Goal: Information Seeking & Learning: Find specific fact

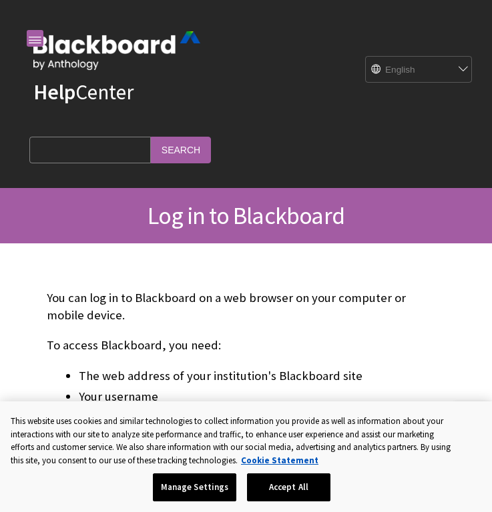
click at [116, 149] on input "Search Query" at bounding box center [89, 150] width 121 height 26
type input "nccu"
click at [168, 148] on input "Search" at bounding box center [181, 150] width 60 height 26
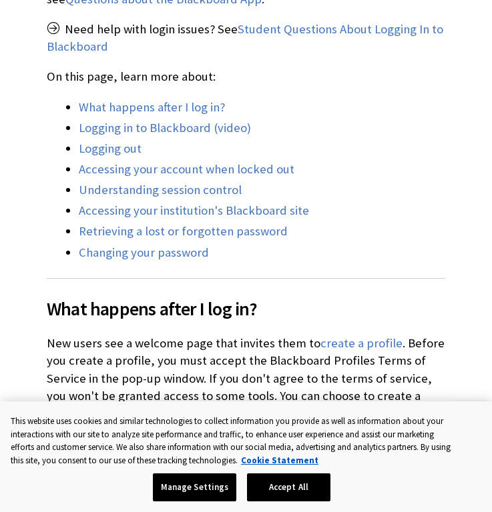
scroll to position [573, 0]
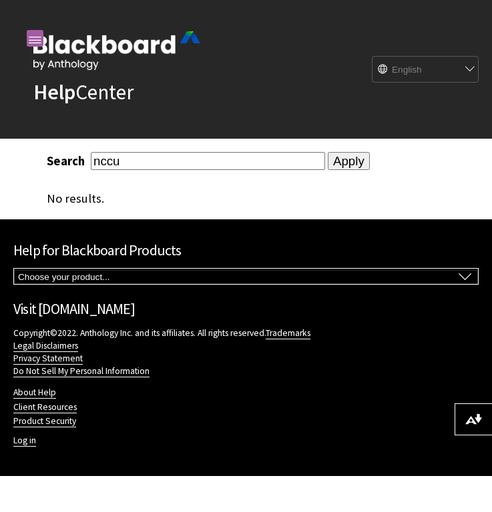
click at [135, 159] on input "nccu" at bounding box center [208, 161] width 234 height 18
type input "[US_STATE][GEOGRAPHIC_DATA]"
click at [328, 160] on input "Apply" at bounding box center [349, 161] width 42 height 19
